Goal: Transaction & Acquisition: Purchase product/service

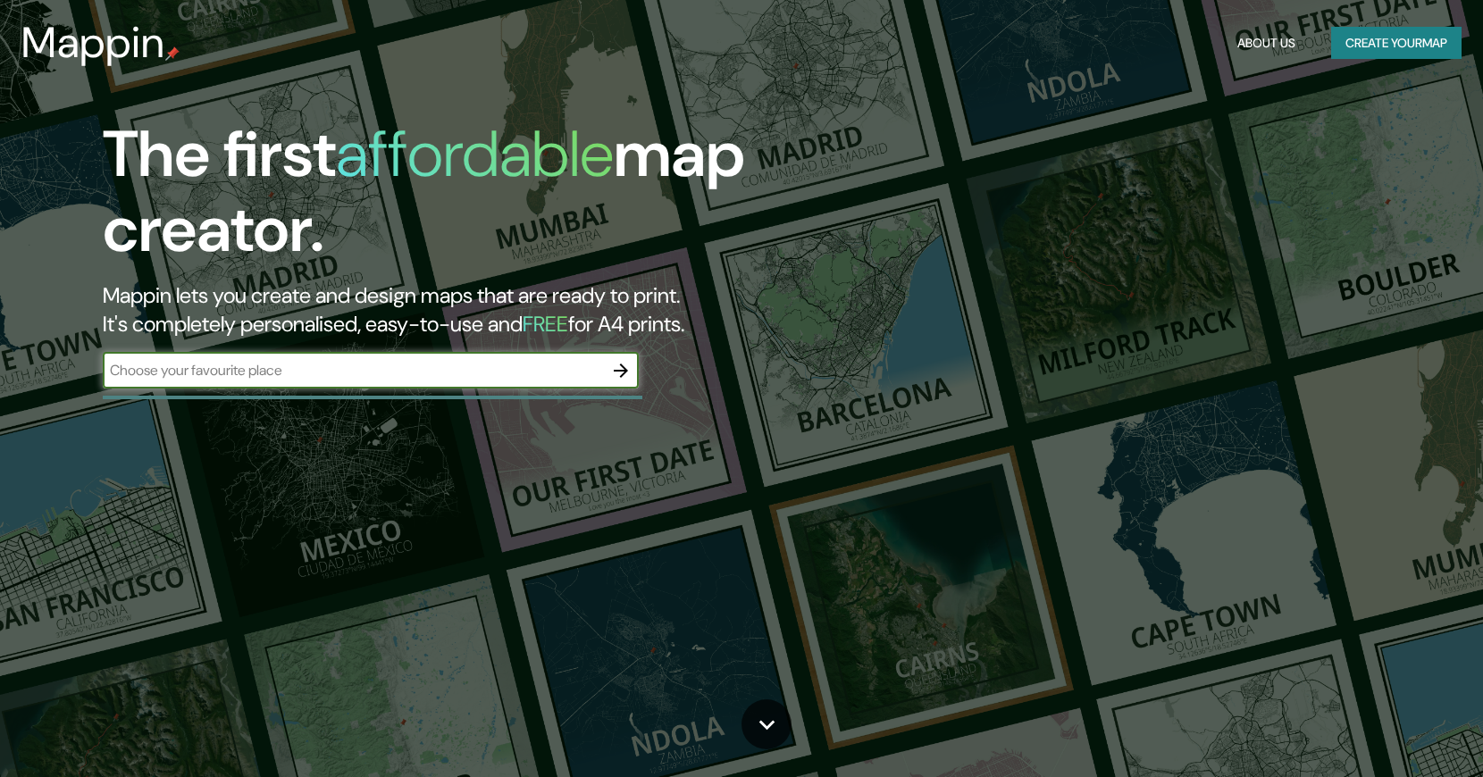
click at [472, 373] on input "text" at bounding box center [353, 370] width 500 height 21
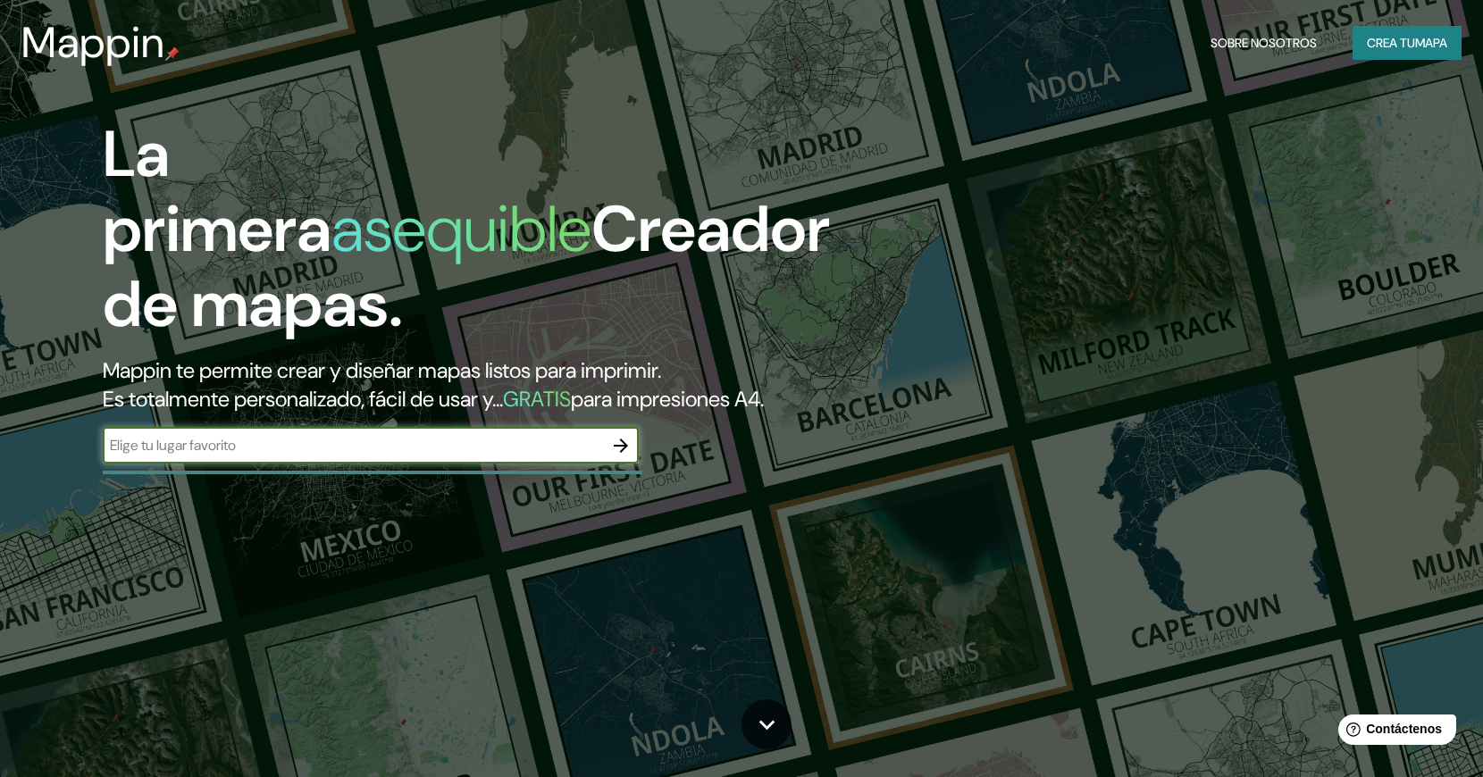
click at [382, 463] on div "​" at bounding box center [371, 447] width 536 height 39
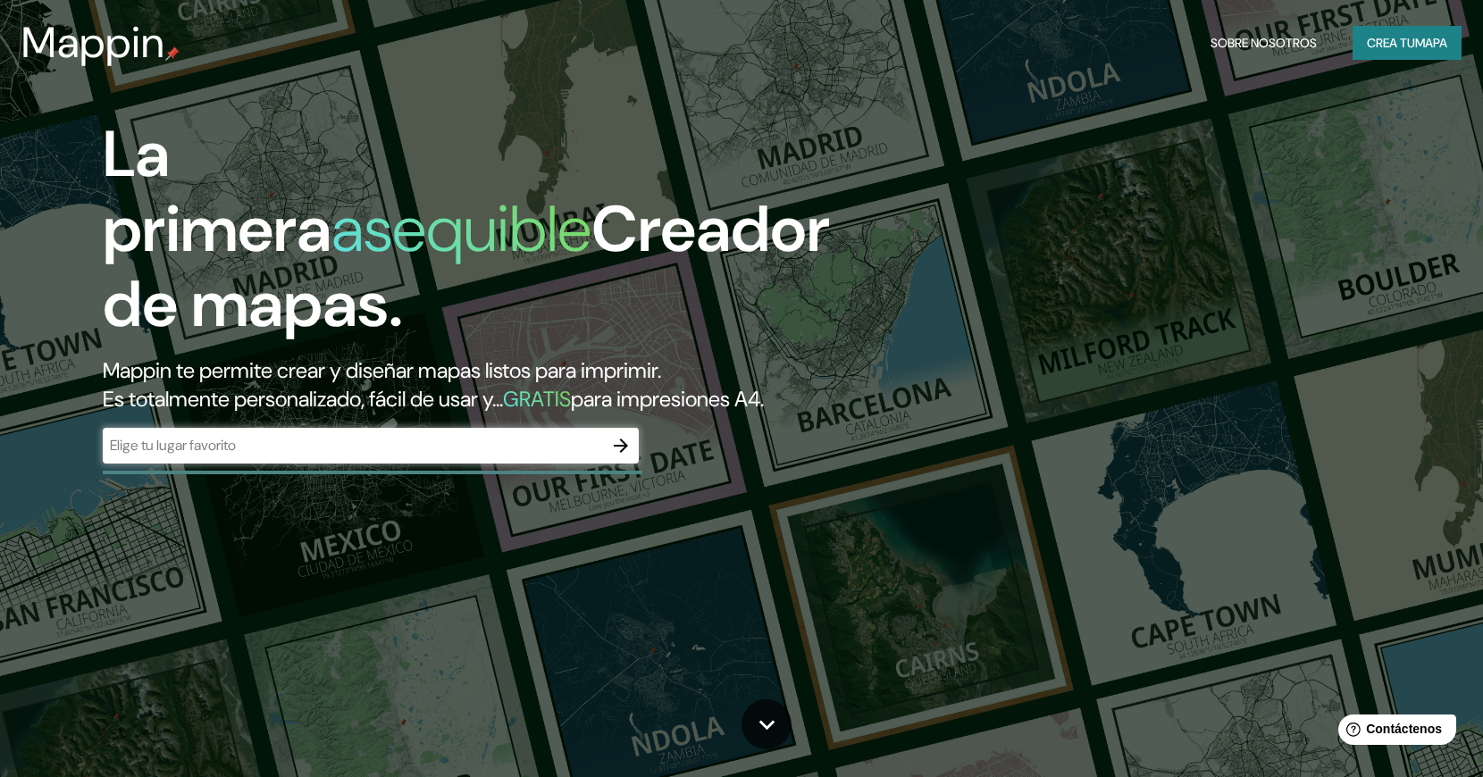
click at [400, 448] on input "text" at bounding box center [353, 445] width 500 height 21
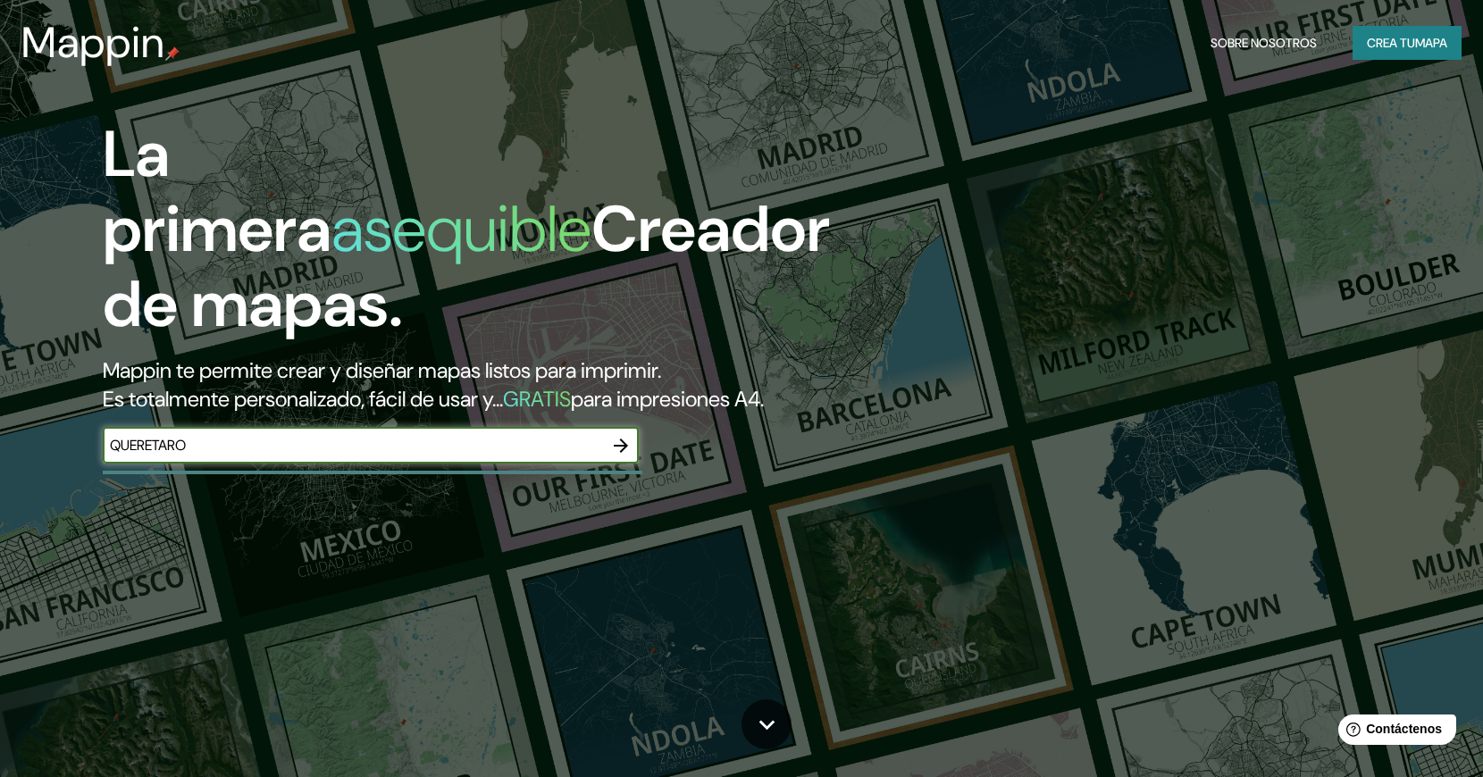
type input "QUERETARO"
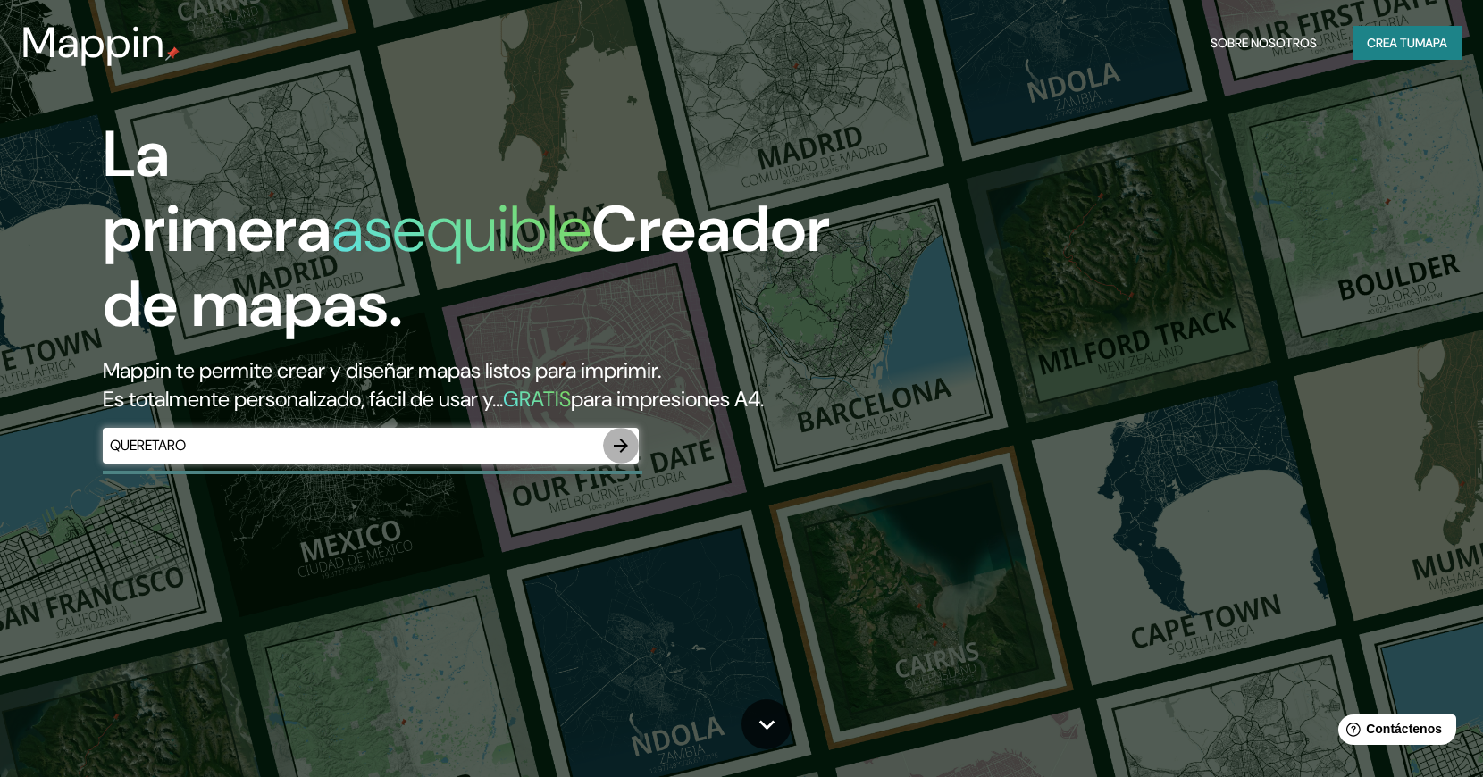
click at [621, 447] on icon "button" at bounding box center [620, 445] width 21 height 21
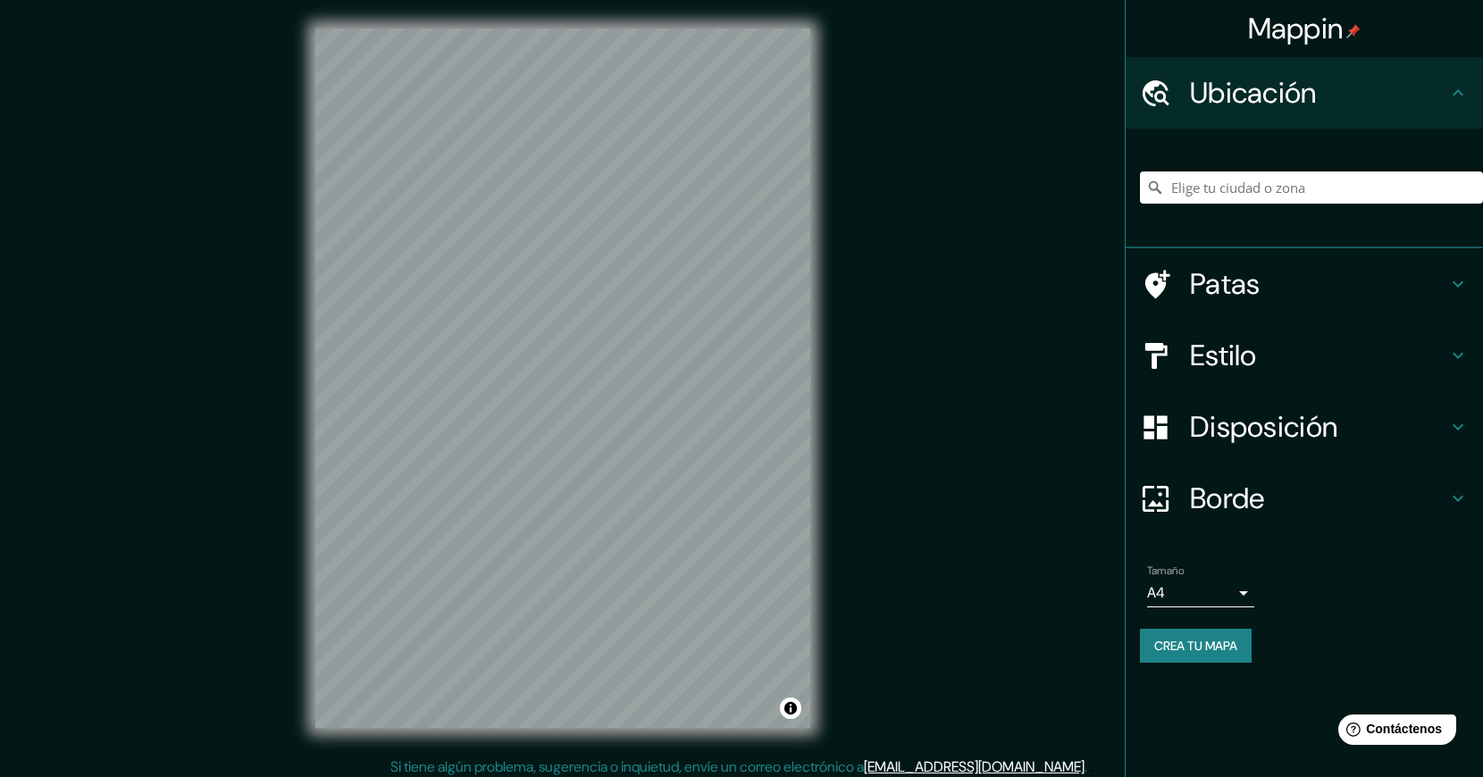
click at [1221, 592] on body "Mappin Ubicación Patas Estilo Disposición Borde Elige un borde. Consejo : puede…" at bounding box center [741, 388] width 1483 height 777
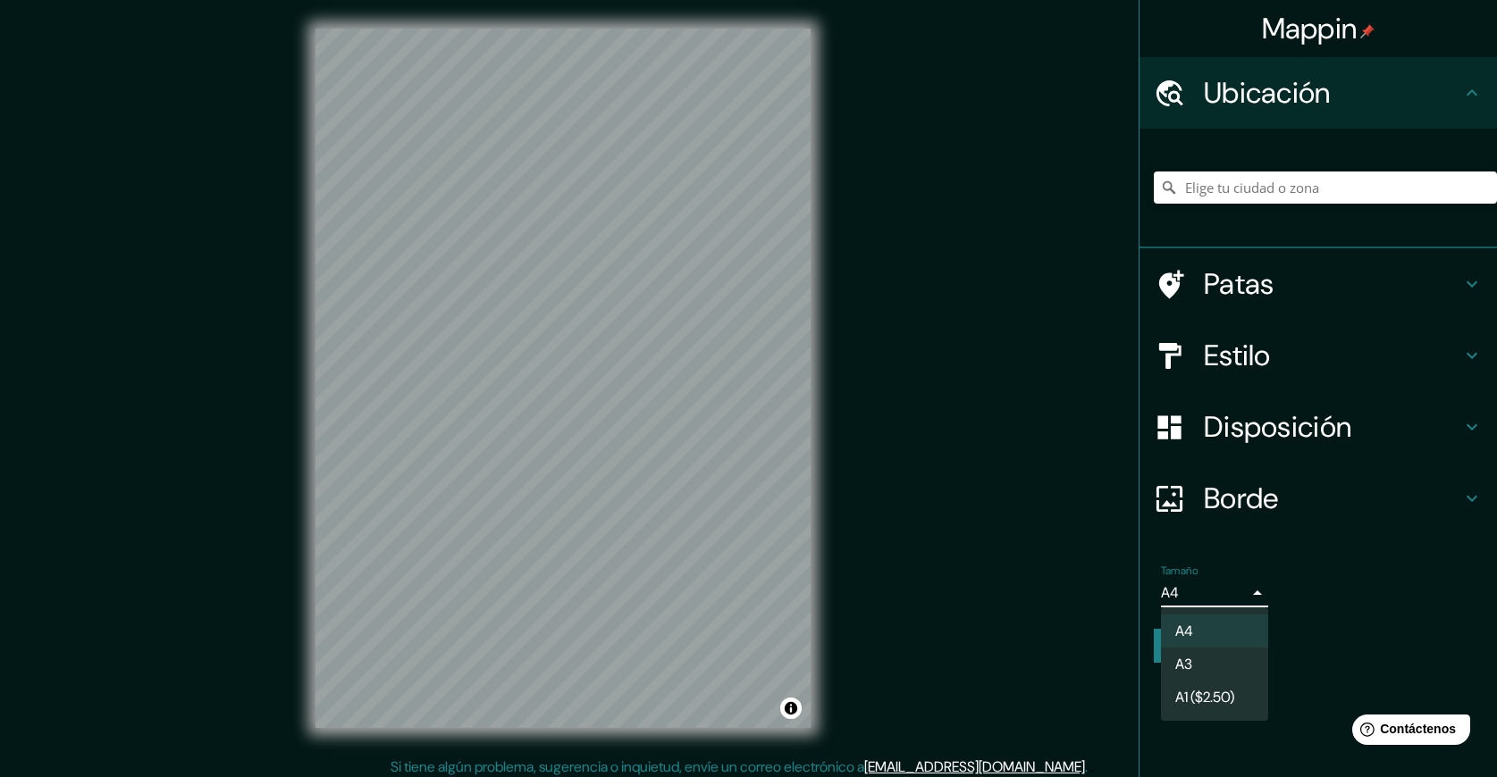
click at [1321, 518] on div at bounding box center [748, 388] width 1497 height 777
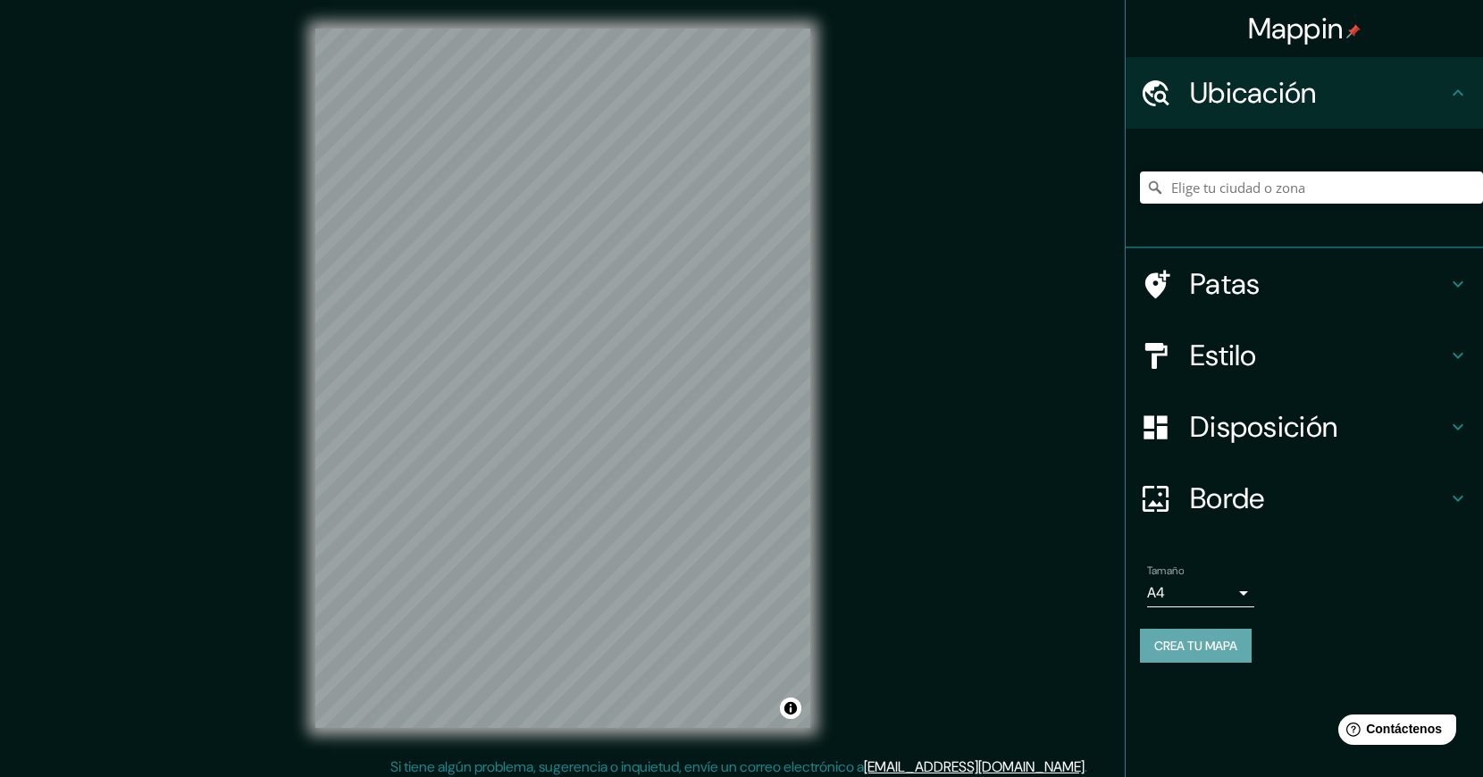
click at [1212, 635] on font "Crea tu mapa" at bounding box center [1195, 645] width 83 height 23
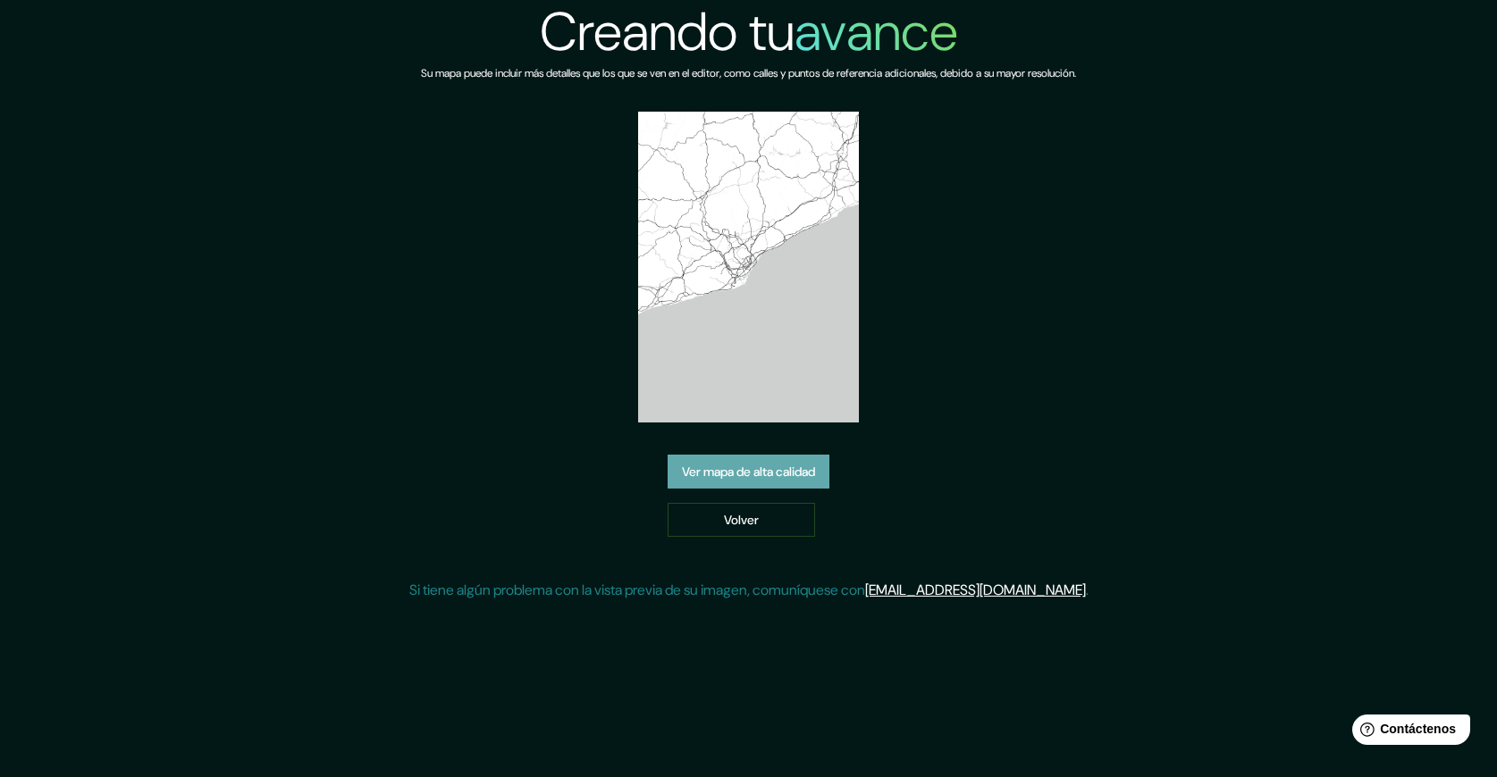
click at [797, 469] on font "Ver mapa de alta calidad" at bounding box center [748, 472] width 133 height 16
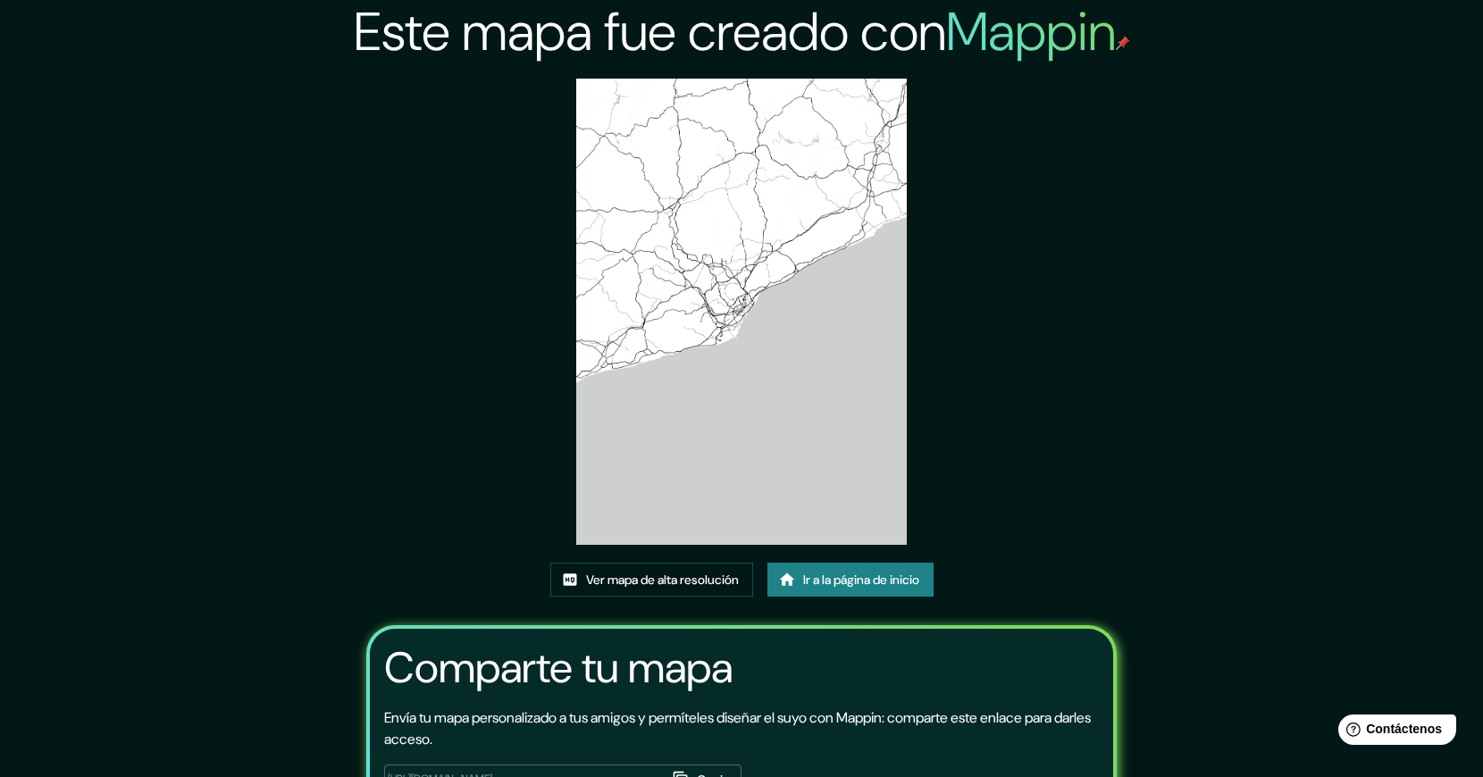
scroll to position [21, 0]
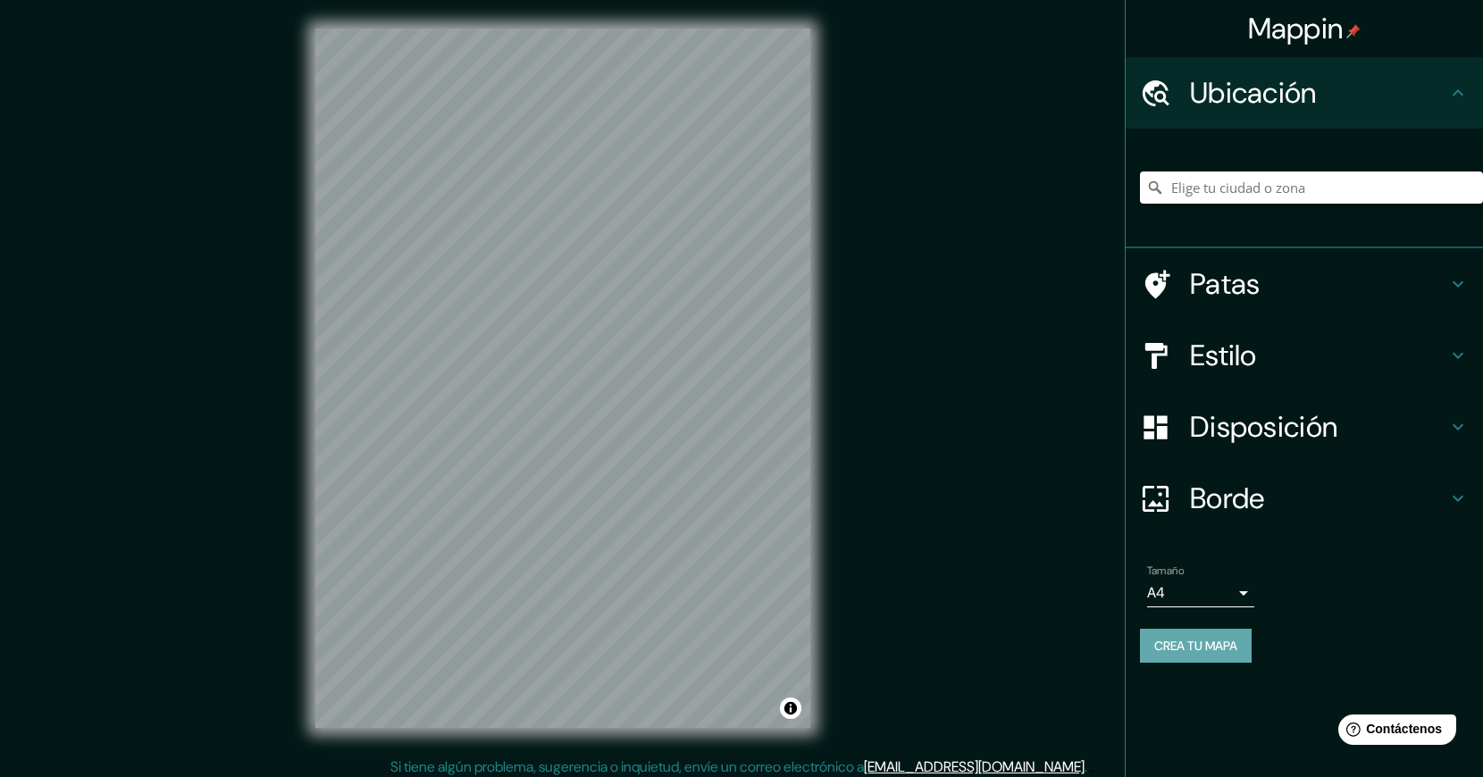
click at [1179, 658] on button "Crea tu mapa" at bounding box center [1196, 646] width 112 height 34
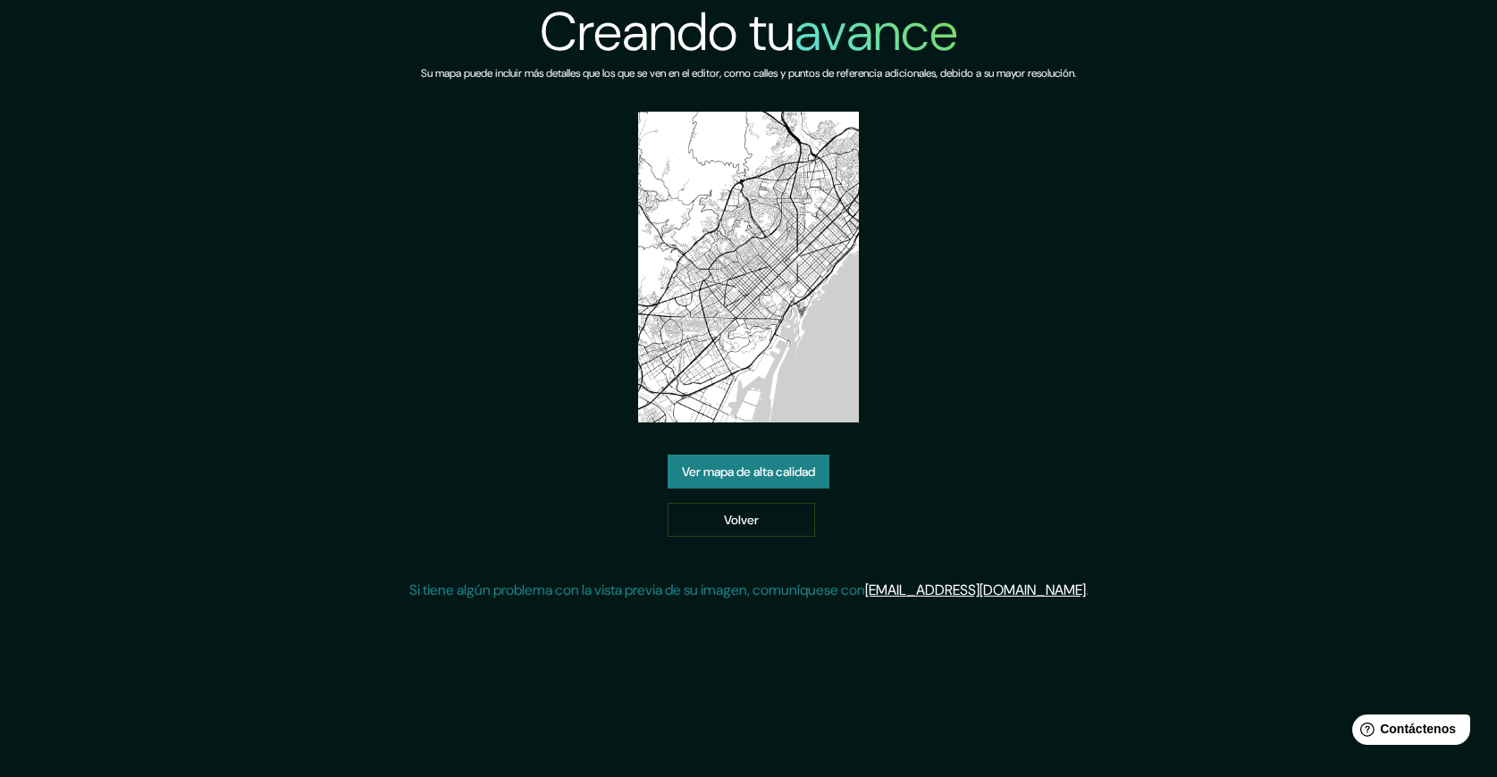
click at [1118, 415] on div "Creando tu avance Su mapa puede incluir más detalles que los que se ven en el e…" at bounding box center [748, 308] width 1497 height 616
click at [801, 276] on img at bounding box center [748, 267] width 220 height 311
click at [765, 471] on font "Ver mapa de alta calidad" at bounding box center [748, 472] width 133 height 16
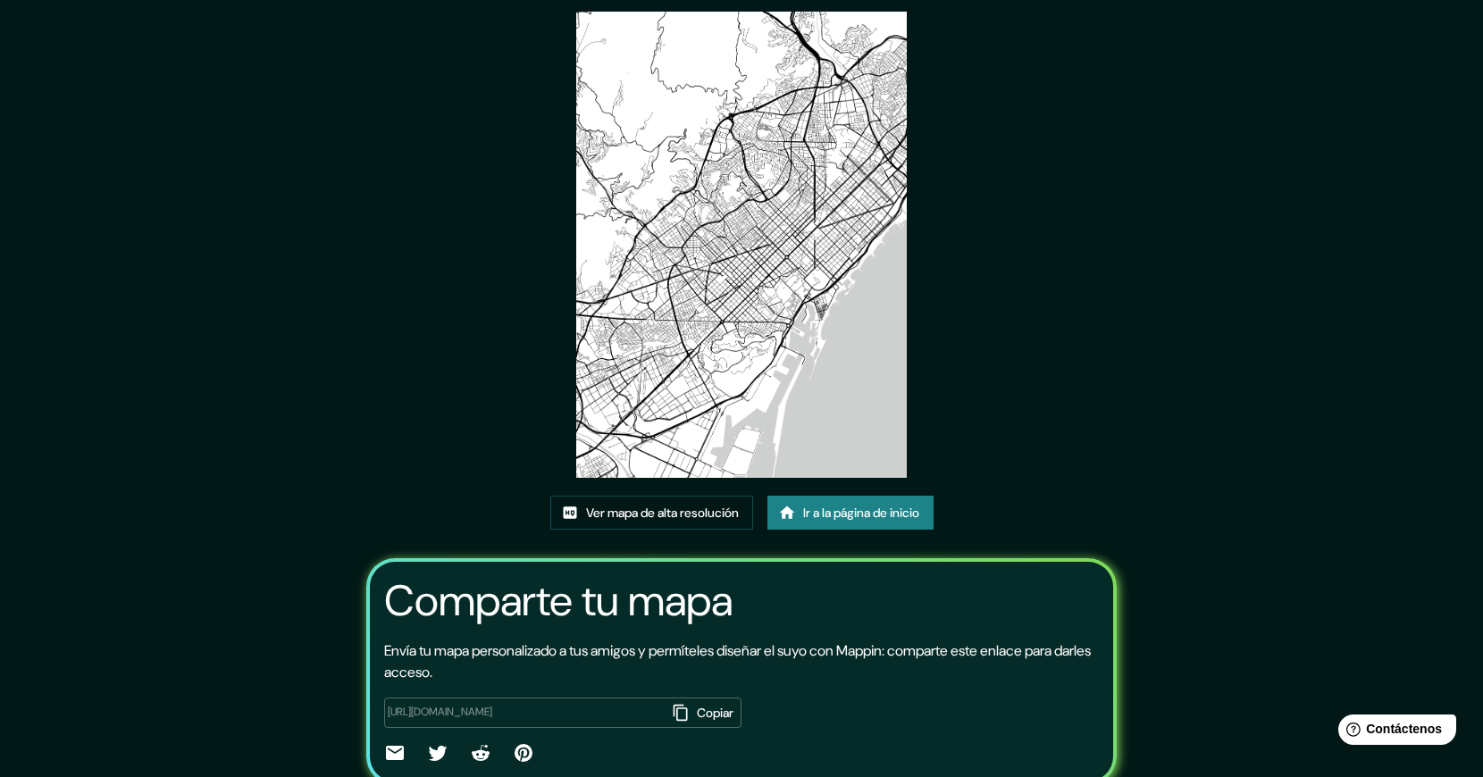
scroll to position [71, 0]
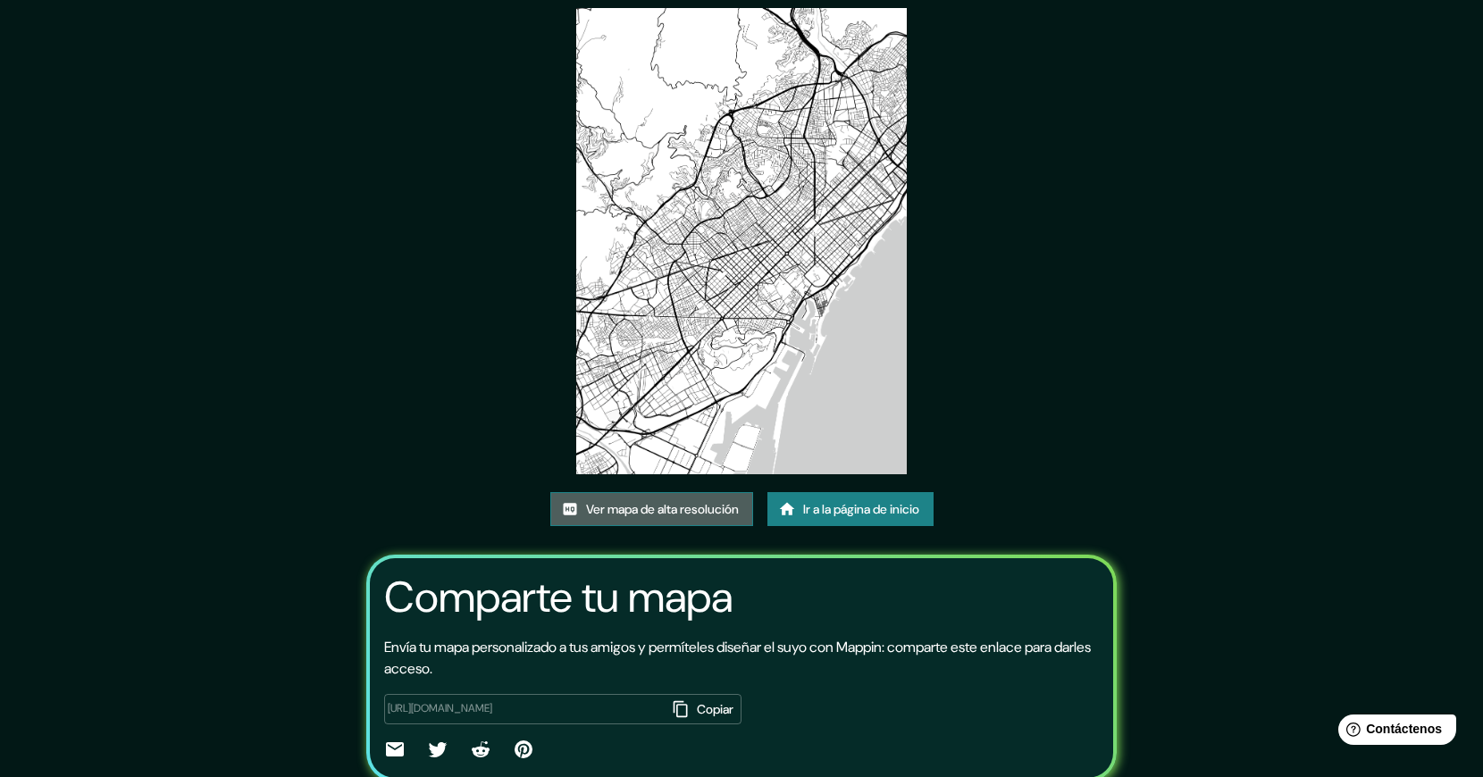
click at [669, 507] on font "Ver mapa de alta resolución" at bounding box center [662, 509] width 153 height 16
